Goal: Obtain resource: Obtain resource

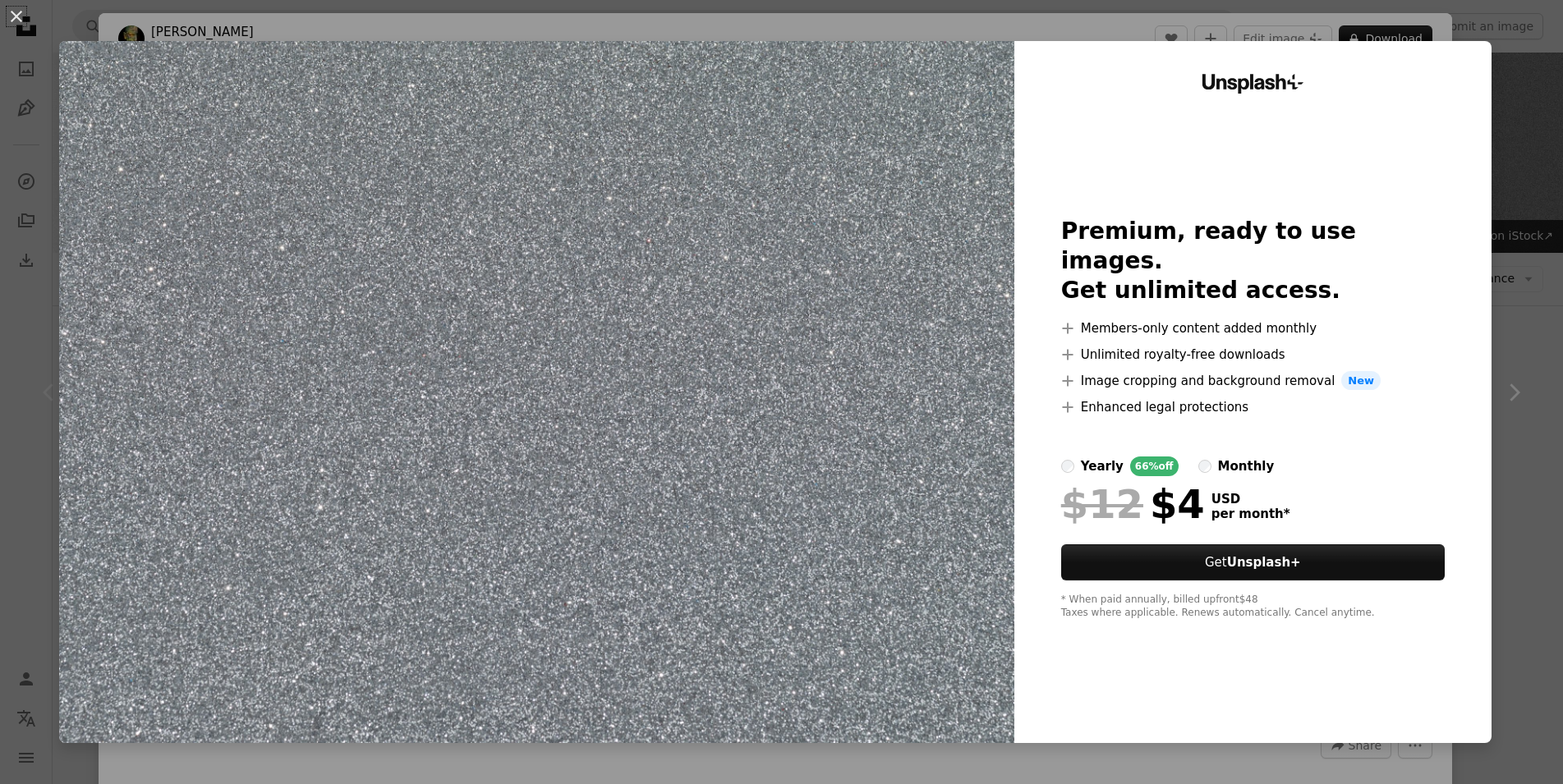
click at [1532, 429] on div "An X shape Unsplash+ Premium, ready to use images. Get unlimited access. A plus…" at bounding box center [782, 392] width 1563 height 784
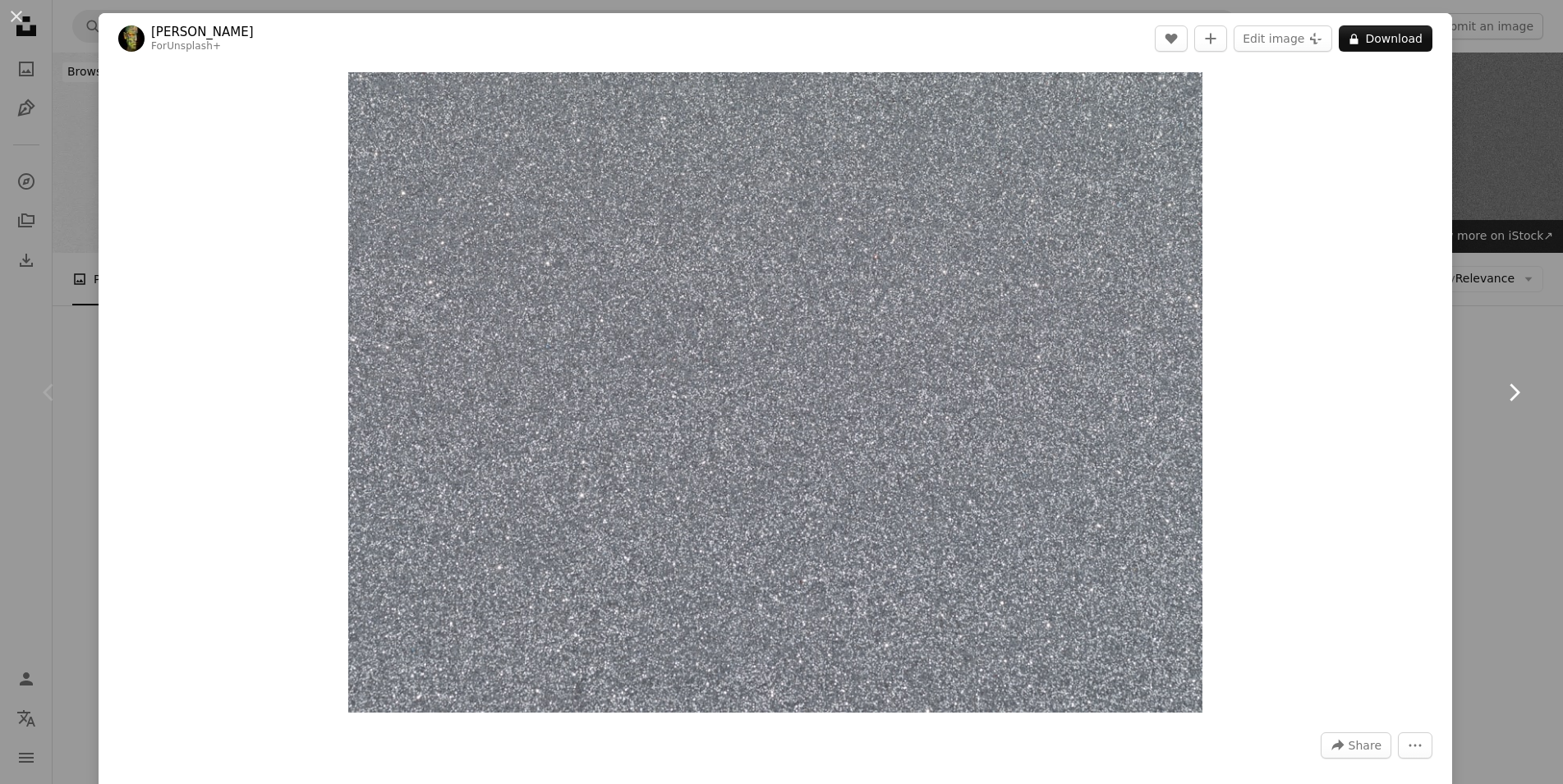
click at [1501, 330] on link "Chevron right" at bounding box center [1514, 392] width 98 height 158
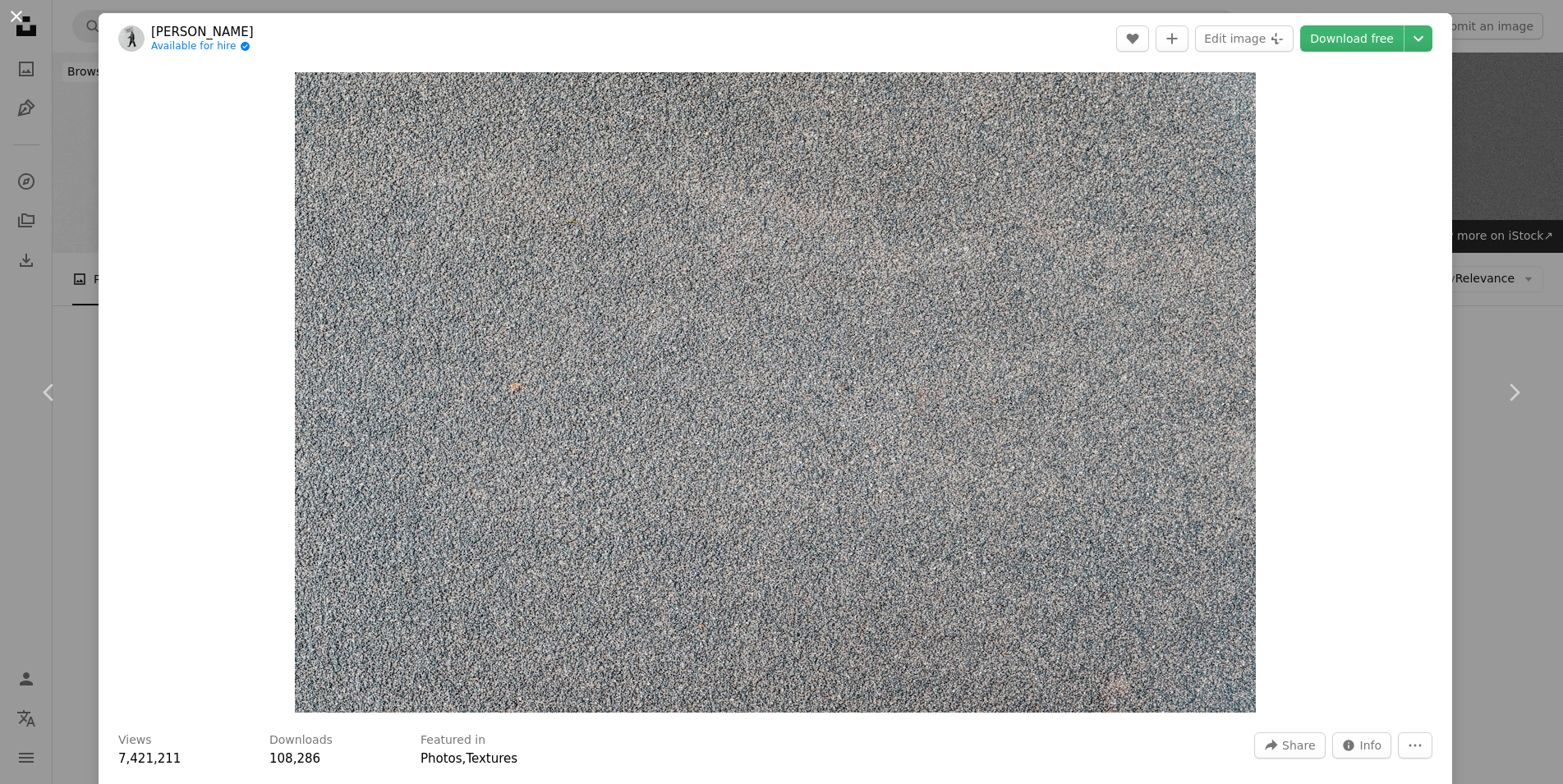
click at [16, 21] on button "An X shape" at bounding box center [16, 16] width 20 height 20
